Goal: Information Seeking & Learning: Learn about a topic

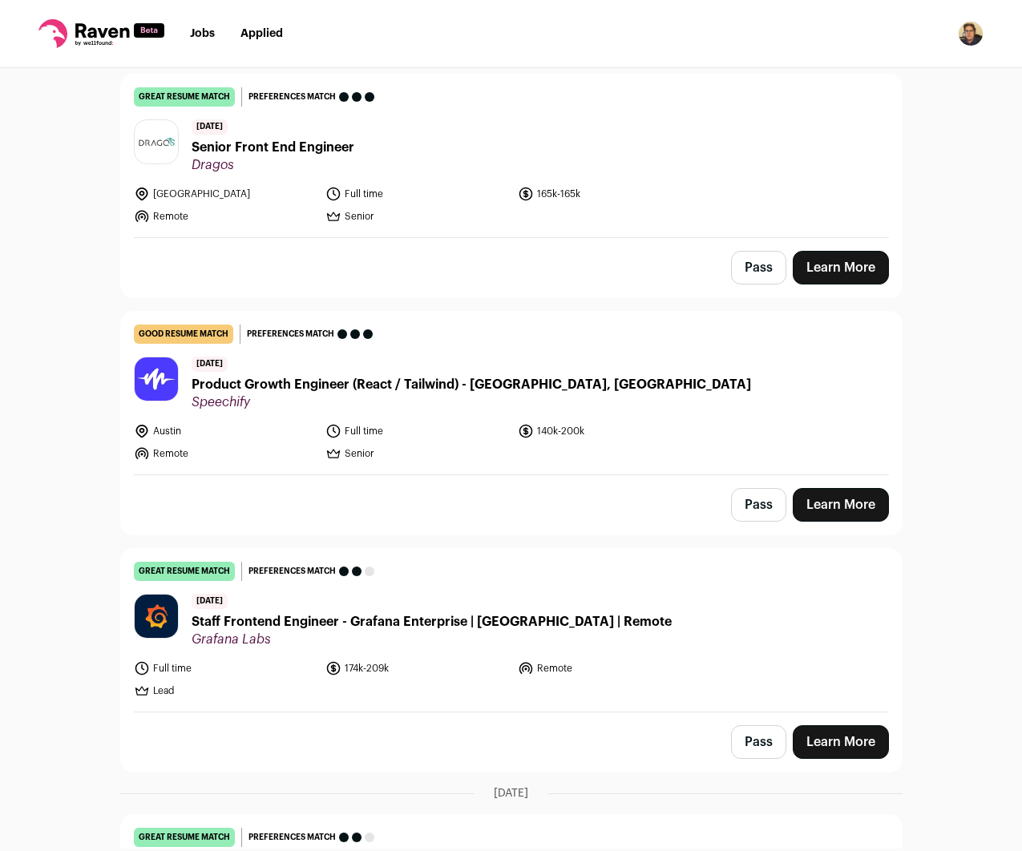
scroll to position [2646, 0]
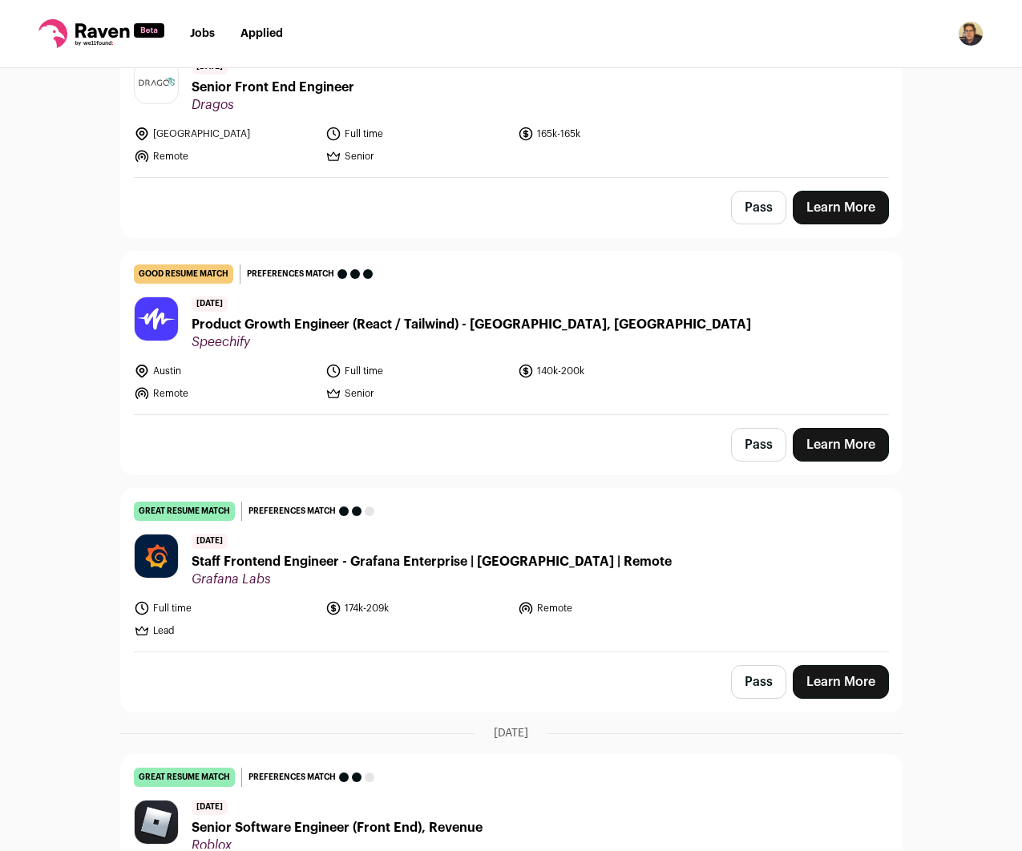
click at [43, 319] on div "Top job picks for you 69 results Hide jobs missing dealbreakers? August 12th, 2…" at bounding box center [511, 458] width 1022 height 781
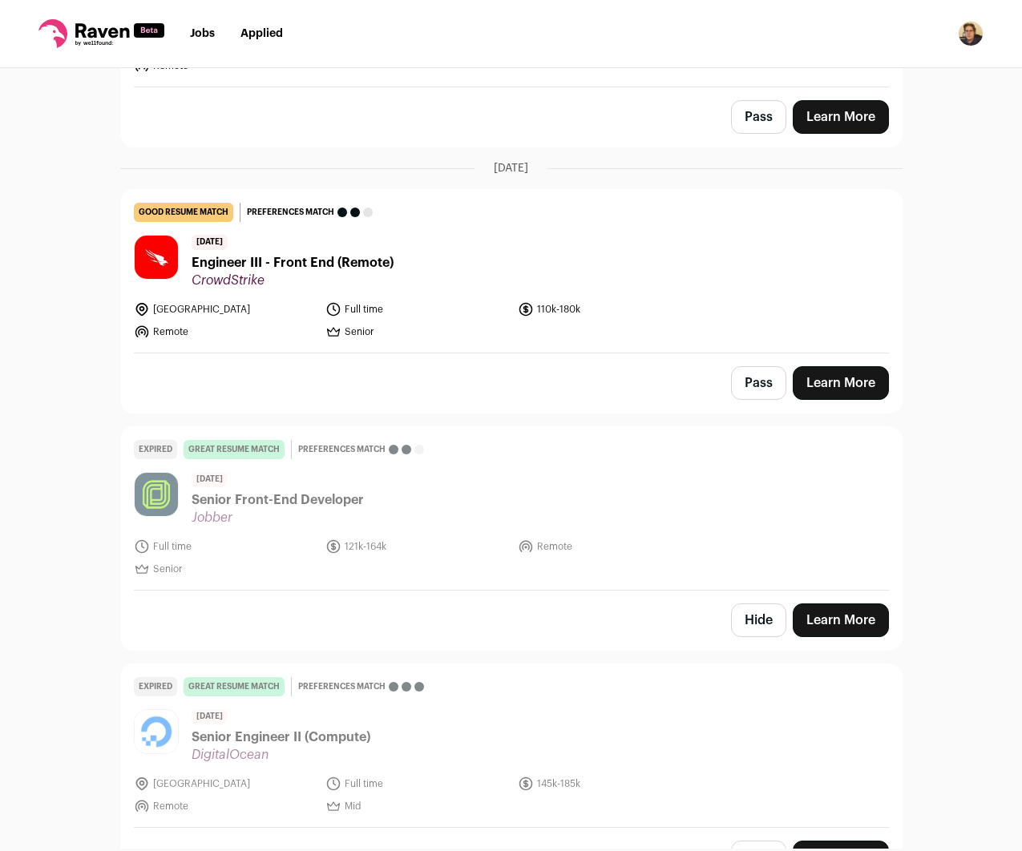
scroll to position [8678, 0]
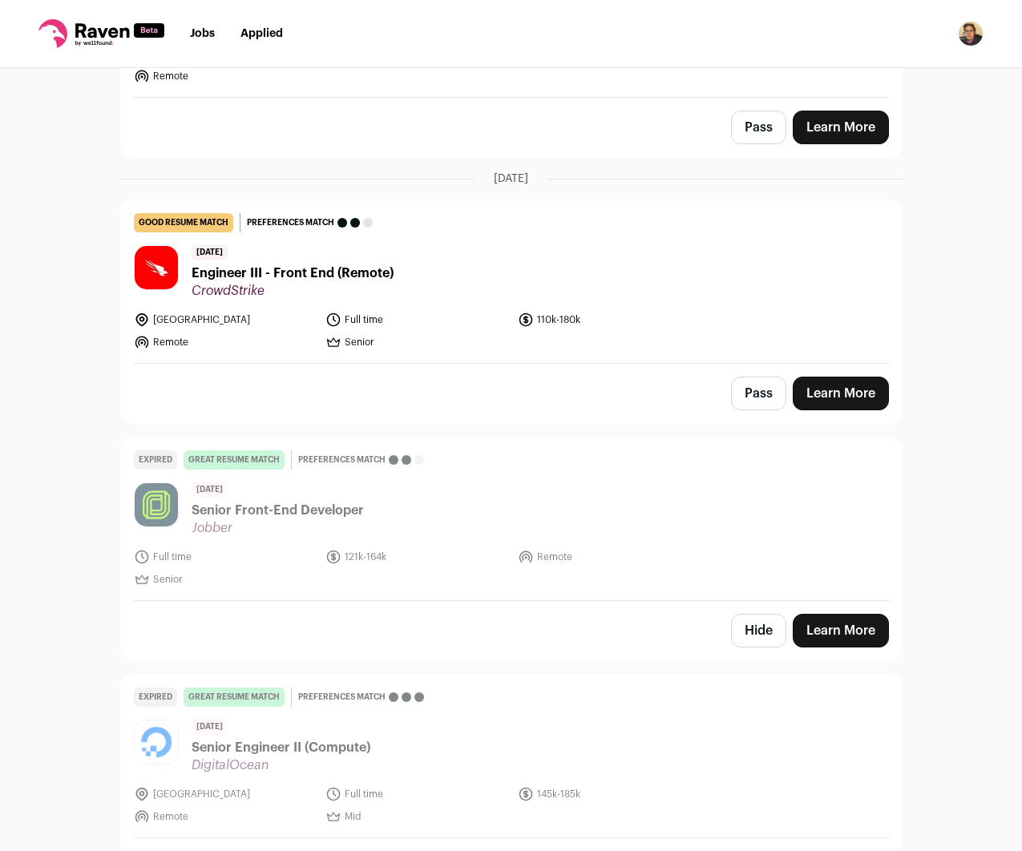
click at [757, 388] on button "Pass" at bounding box center [758, 394] width 55 height 34
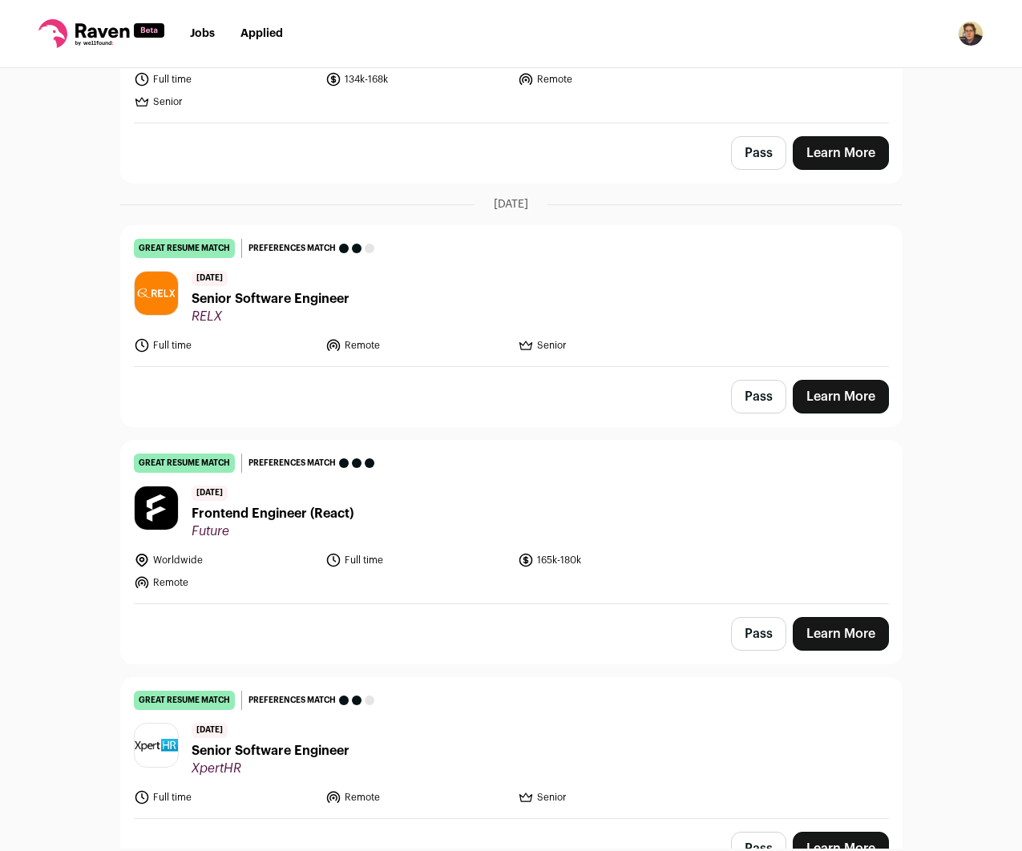
scroll to position [10054, 0]
